Goal: Navigation & Orientation: Go to known website

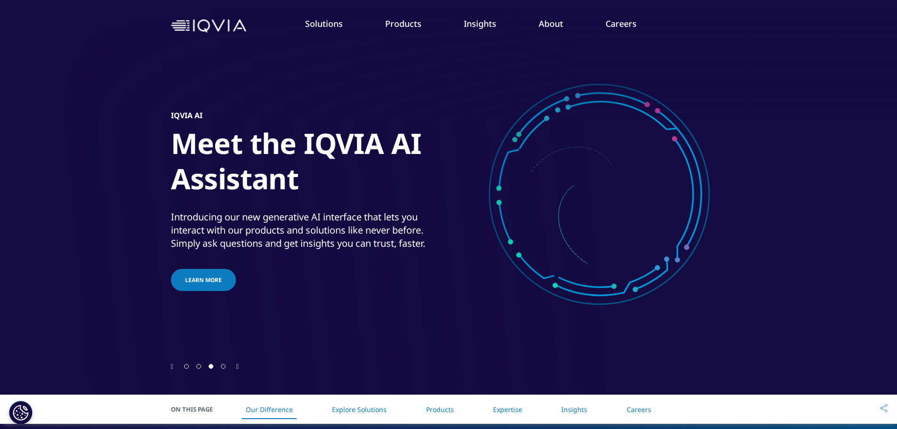
scroll to position [3, 0]
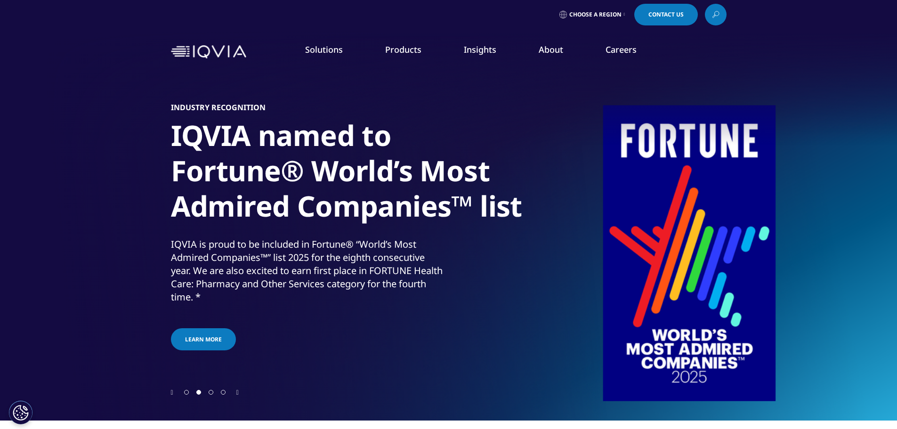
scroll to position [3, 0]
